Goal: Information Seeking & Learning: Learn about a topic

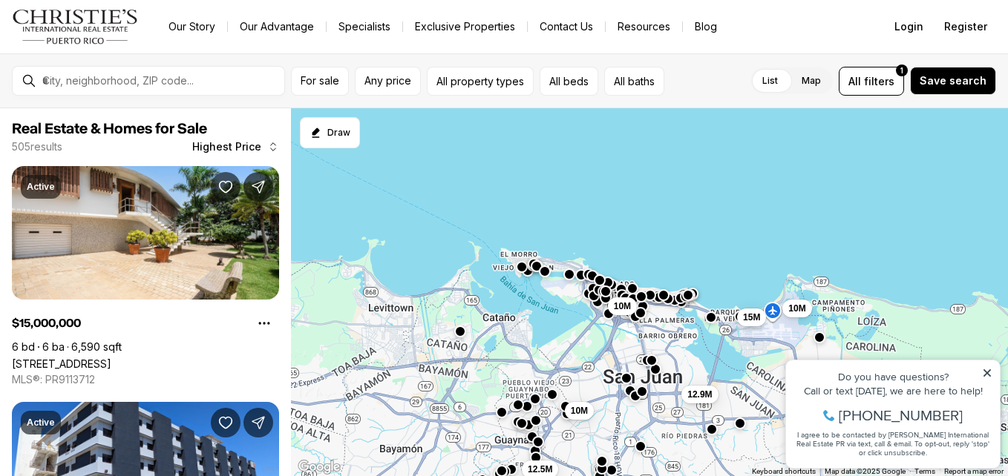
click at [985, 373] on icon at bounding box center [987, 373] width 10 height 10
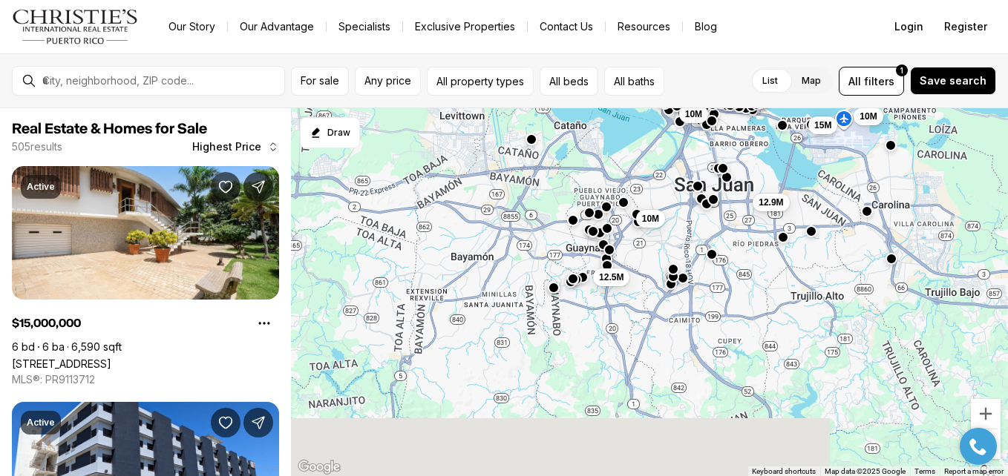
drag, startPoint x: 781, startPoint y: 389, endPoint x: 849, endPoint y: 190, distance: 210.3
click at [849, 190] on div "10M 12.9M 15M 10M 12.5M 10M" at bounding box center [649, 292] width 717 height 369
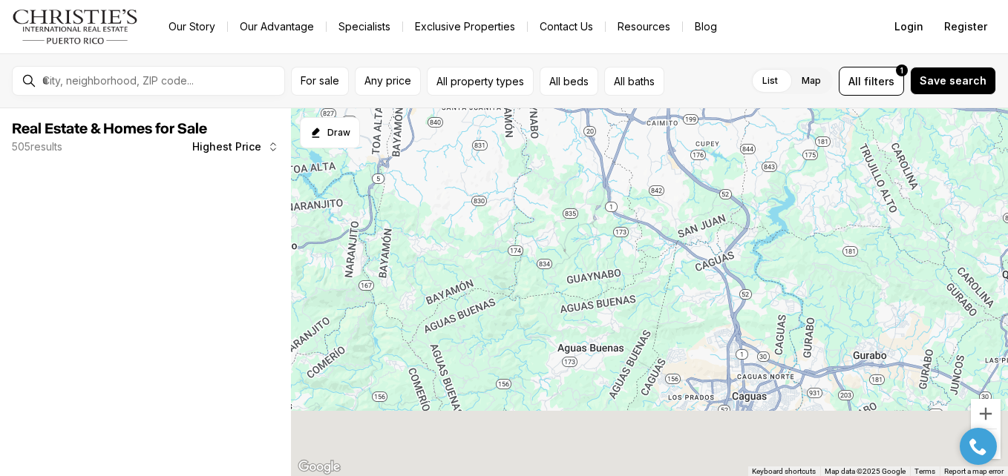
drag, startPoint x: 693, startPoint y: 324, endPoint x: 686, endPoint y: 180, distance: 144.2
click at [686, 180] on div "12.9M 15M 12.5M 10M" at bounding box center [649, 292] width 717 height 369
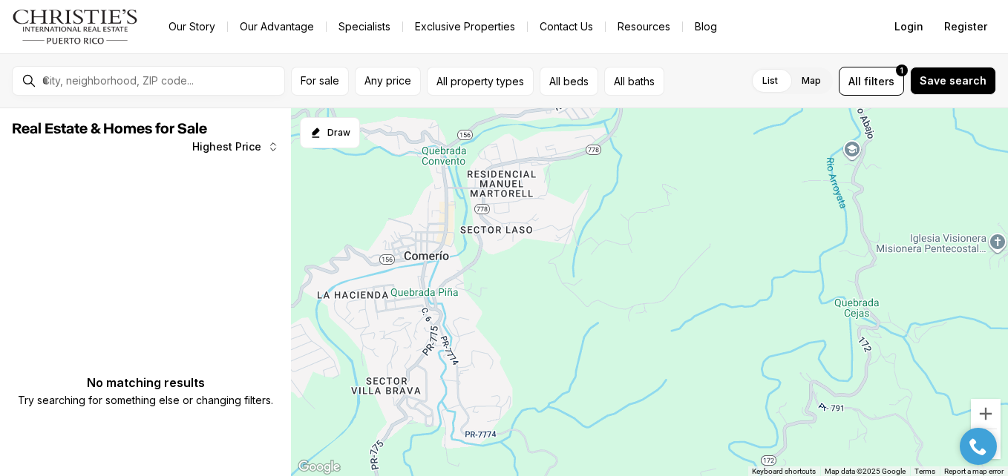
drag, startPoint x: 479, startPoint y: 291, endPoint x: 646, endPoint y: 302, distance: 168.1
click at [646, 302] on div at bounding box center [649, 292] width 717 height 369
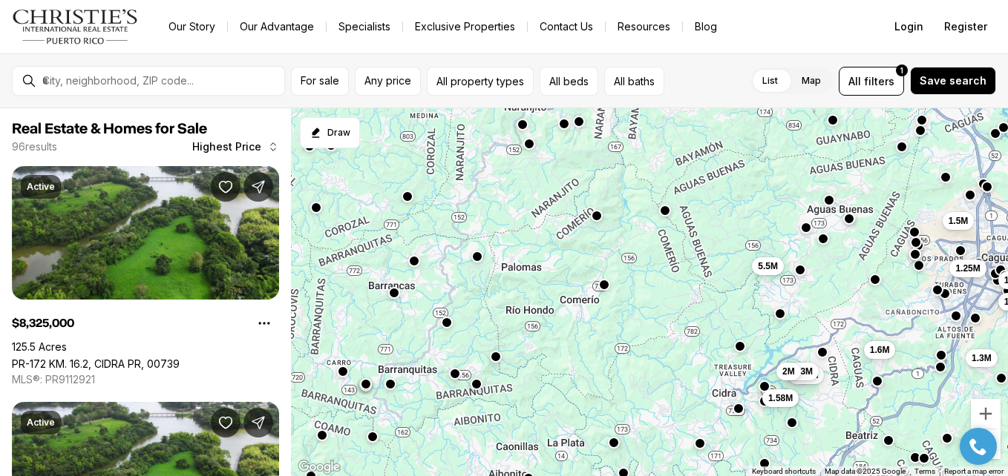
click at [479, 264] on div "8.33M 7.63M 5.5M 2M 1.58M 1.65M 1.6M 1.25M 1.3M 1.5M 1.2M 1.95M" at bounding box center [649, 292] width 717 height 369
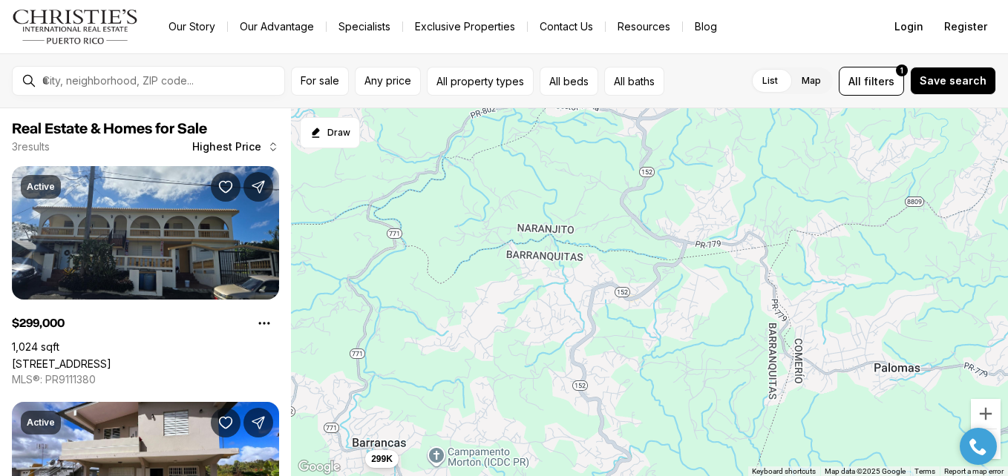
drag, startPoint x: 587, startPoint y: 246, endPoint x: 624, endPoint y: 487, distance: 243.3
click at [624, 476] on html "Go to: Homepage Our Story Our Advantage Specialists Exclusive Properties Contac…" at bounding box center [504, 238] width 1008 height 476
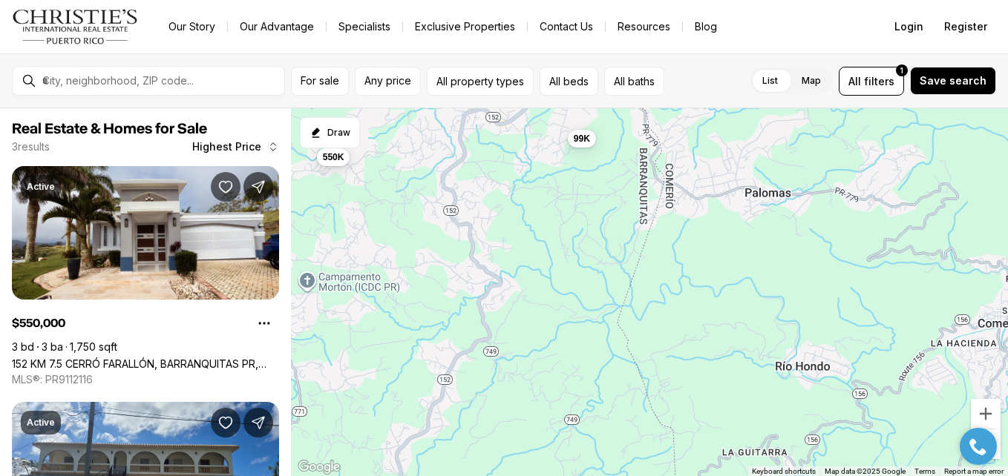
drag, startPoint x: 598, startPoint y: 433, endPoint x: 469, endPoint y: 255, distance: 219.4
click at [469, 255] on div "299K 550K 99K" at bounding box center [649, 292] width 717 height 369
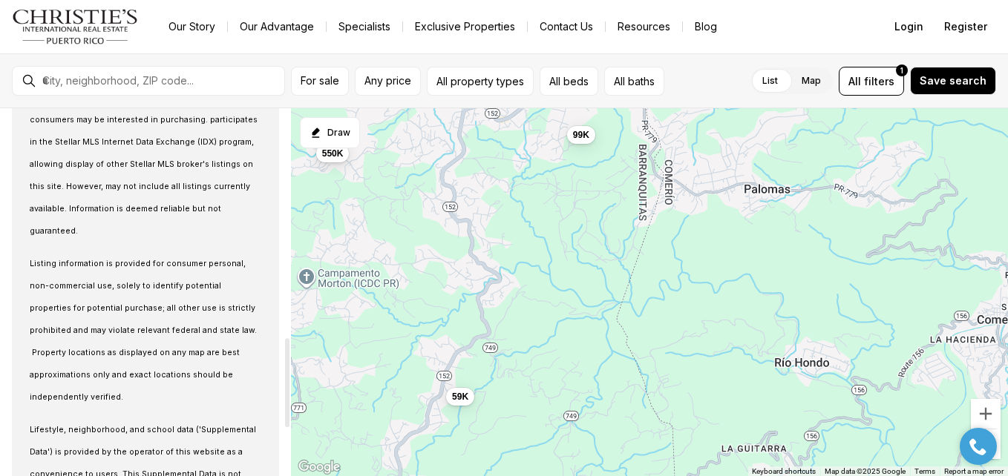
scroll to position [1138, 0]
